Goal: Information Seeking & Learning: Learn about a topic

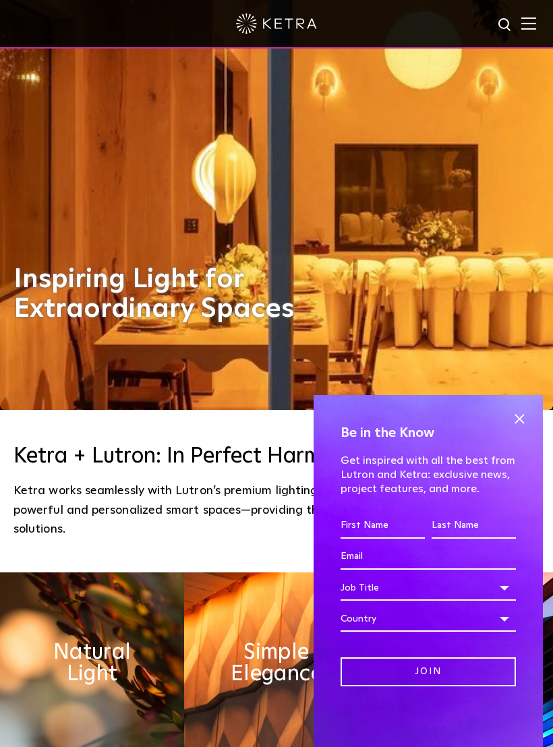
click at [523, 429] on span at bounding box center [519, 419] width 20 height 20
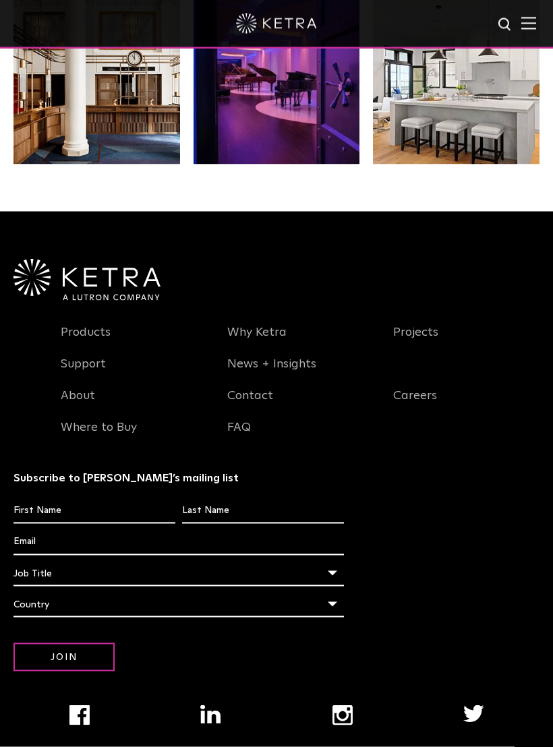
scroll to position [2376, 0]
click at [108, 325] on link "Products" at bounding box center [86, 339] width 50 height 31
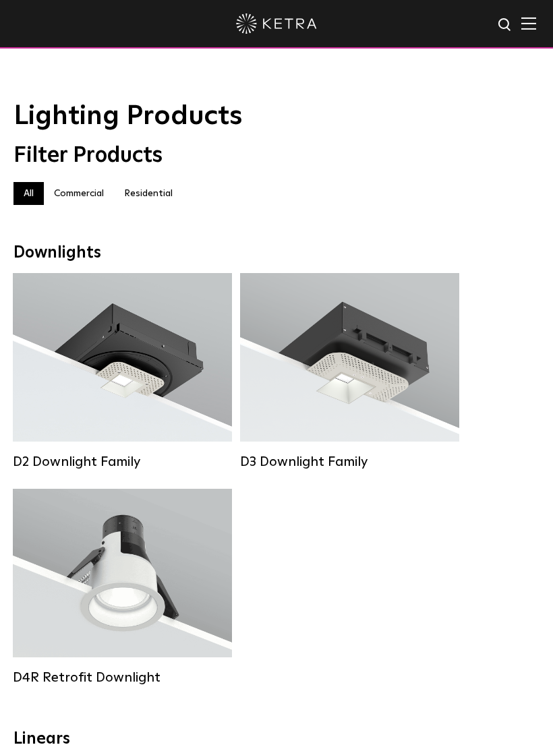
click at [146, 201] on label "Residential" at bounding box center [148, 193] width 69 height 23
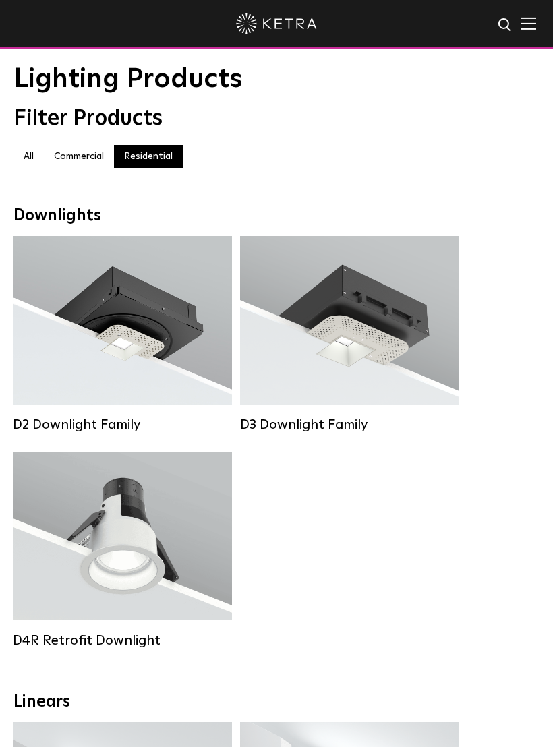
scroll to position [36, 0]
click at [374, 343] on div "Lumen Output: 700 / 900 / 1100 Colors: White / Black / Silver / Bronze / Painta…" at bounding box center [349, 321] width 179 height 119
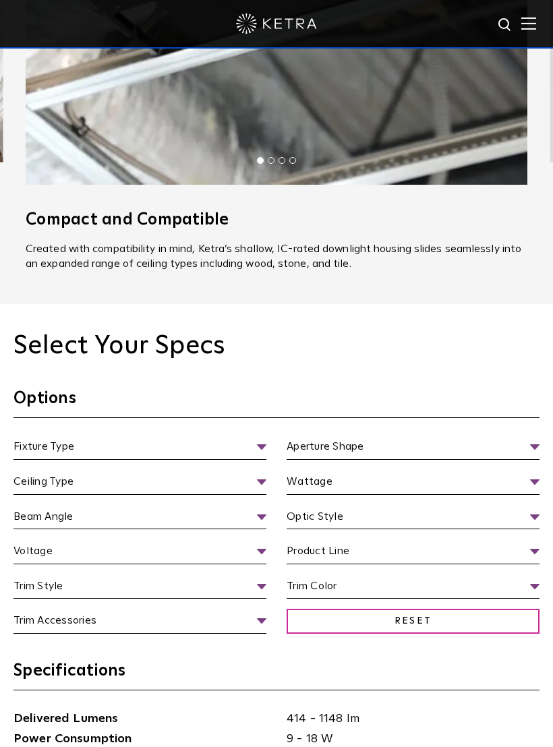
scroll to position [1295, 0]
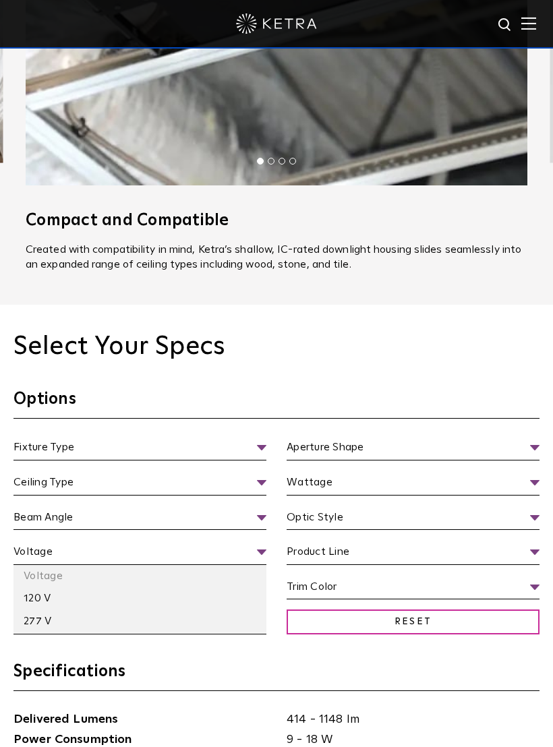
click at [264, 544] on span "Voltage" at bounding box center [139, 555] width 253 height 22
click at [264, 546] on span "Voltage" at bounding box center [139, 555] width 253 height 22
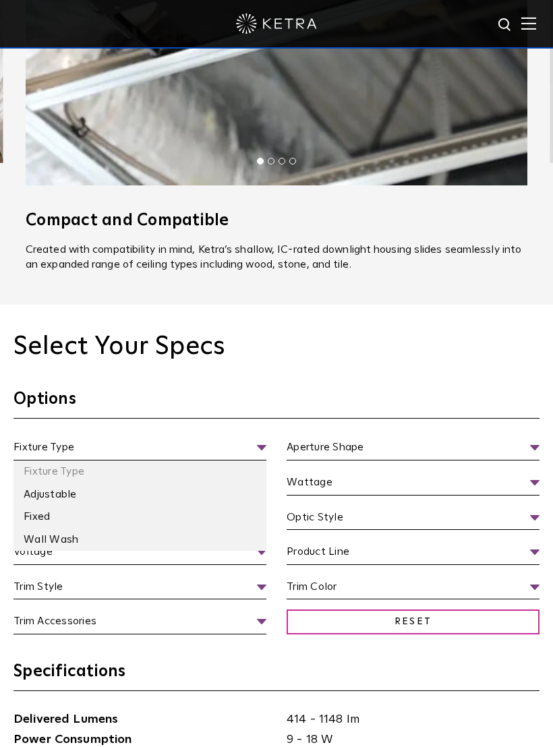
click at [263, 439] on span "Fixture Type" at bounding box center [139, 450] width 253 height 22
click at [253, 440] on span "Fixture Type" at bounding box center [139, 450] width 253 height 22
click at [217, 442] on span "Fixture Type" at bounding box center [139, 450] width 253 height 22
click at [220, 506] on li "Fixed" at bounding box center [139, 517] width 253 height 23
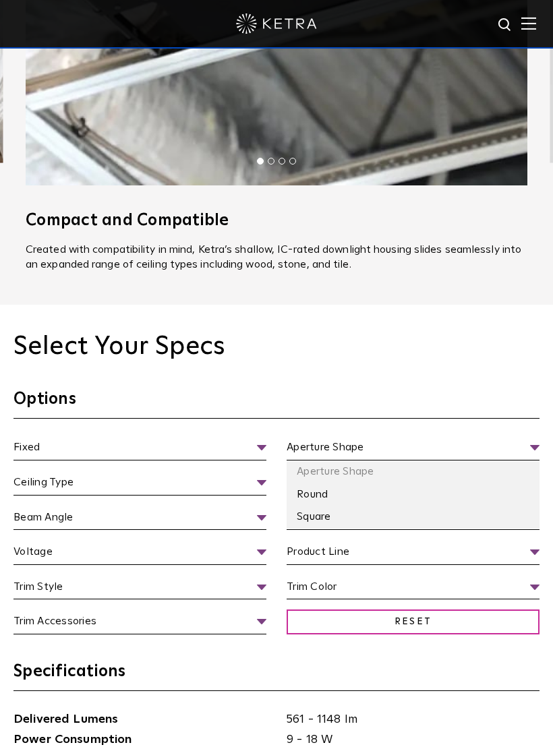
click at [446, 508] on li "Square" at bounding box center [413, 517] width 253 height 23
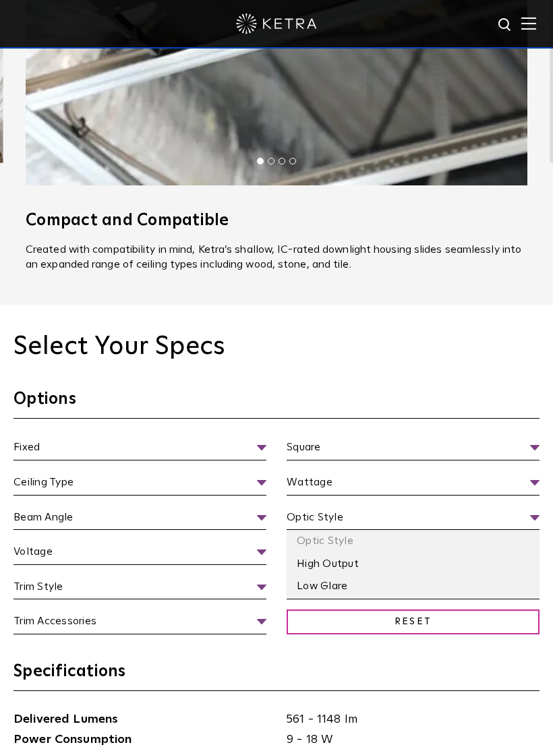
click at [426, 575] on li "Low Glare" at bounding box center [413, 586] width 253 height 23
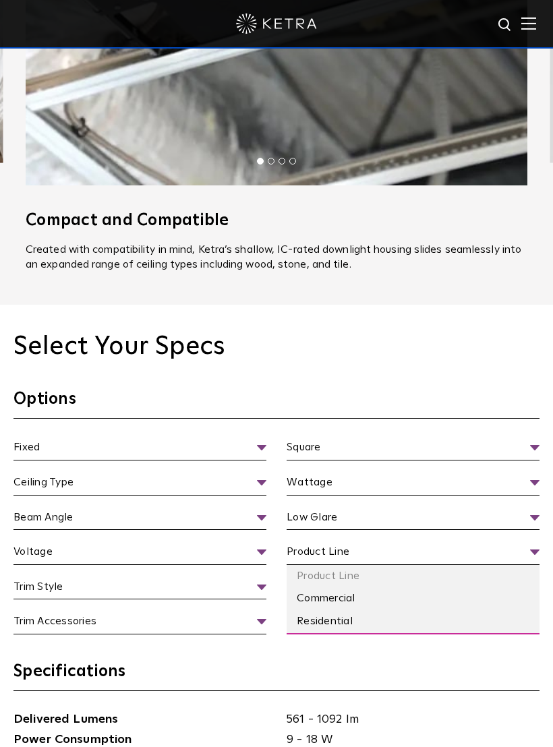
click at [369, 610] on li "Residential" at bounding box center [413, 621] width 253 height 23
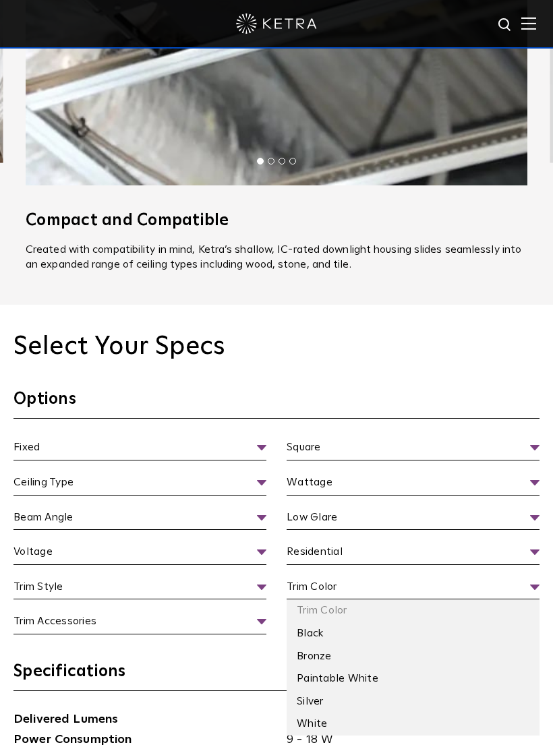
click at [343, 713] on li "White" at bounding box center [413, 724] width 253 height 23
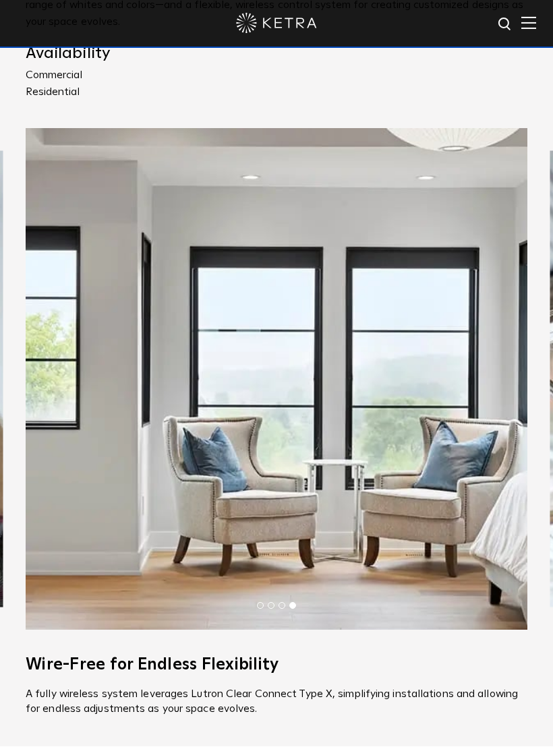
scroll to position [851, 0]
